Goal: Task Accomplishment & Management: Use online tool/utility

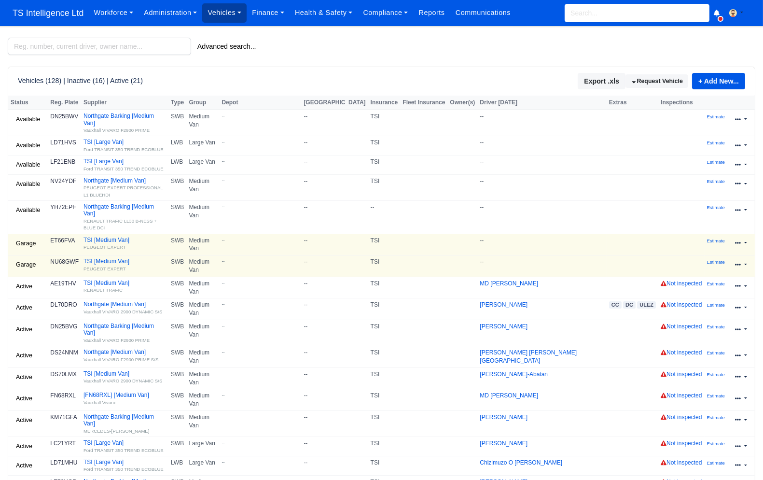
click at [238, 13] on link "Vehicles" at bounding box center [224, 12] width 44 height 19
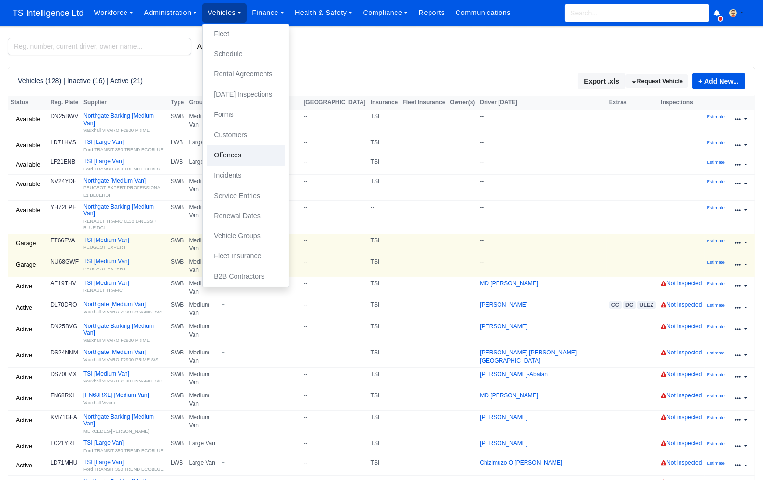
click at [236, 157] on link "Offences" at bounding box center [246, 155] width 78 height 20
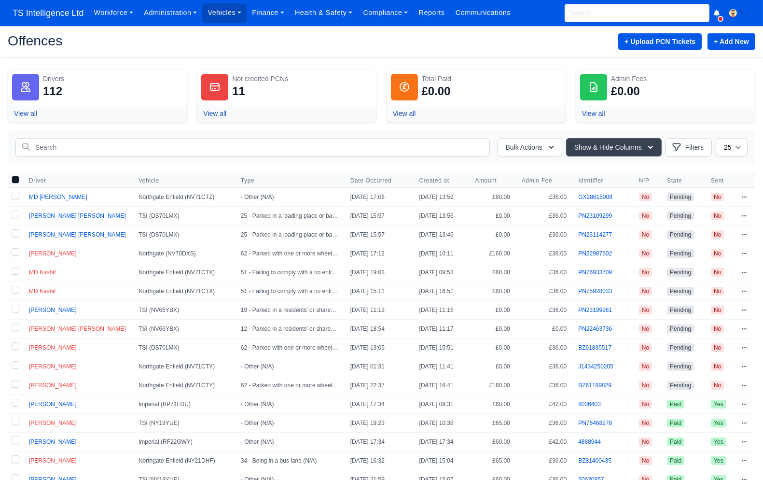
click at [14, 195] on label at bounding box center [15, 197] width 15 height 18
click at [14, 195] on input "checkbox" at bounding box center [16, 196] width 8 height 8
checkbox input "true"
click at [508, 150] on button "Bulk Actions" at bounding box center [530, 147] width 65 height 18
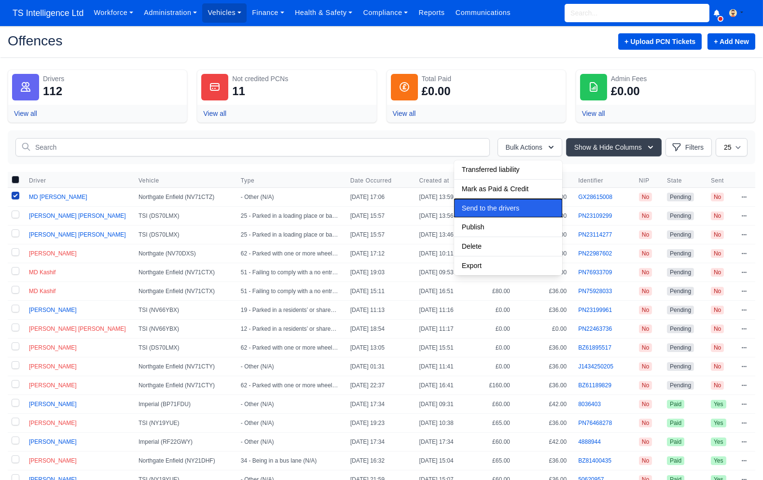
click at [490, 211] on span "Send to the drivers" at bounding box center [490, 208] width 57 height 8
